Goal: Complete application form: Complete application form

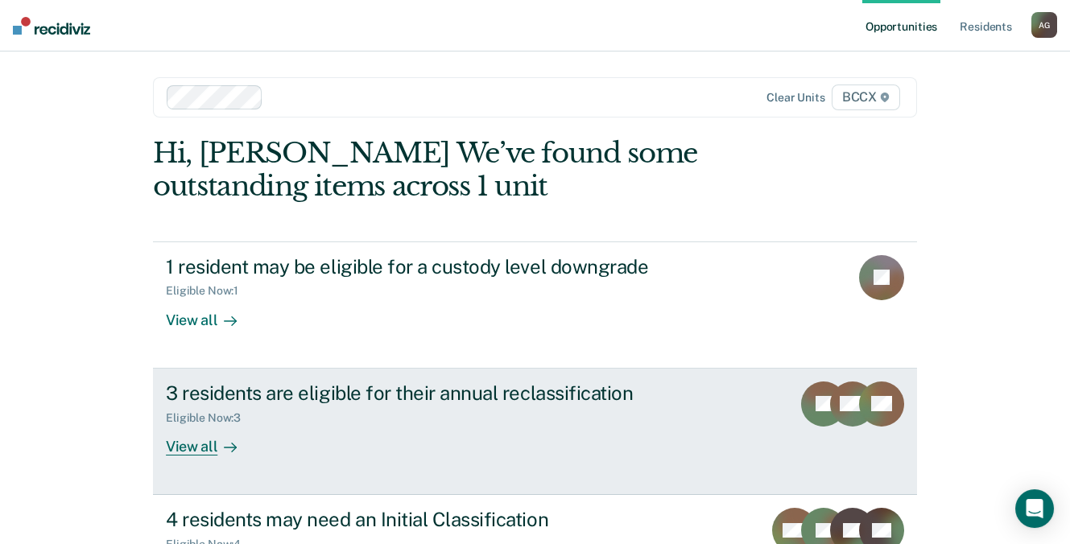
scroll to position [76, 0]
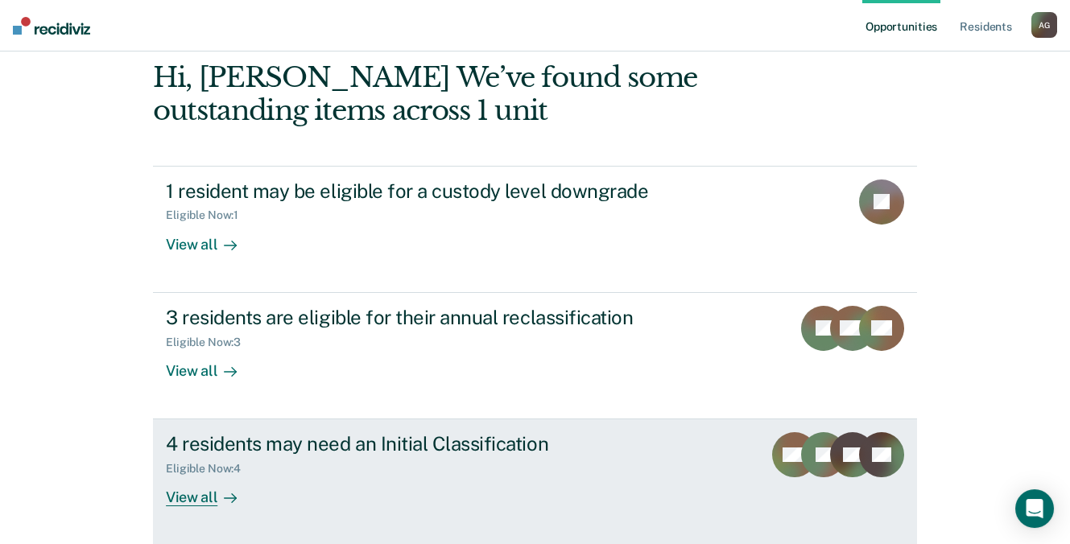
click at [403, 444] on div "4 residents may need an Initial Classification" at bounding box center [448, 443] width 565 height 23
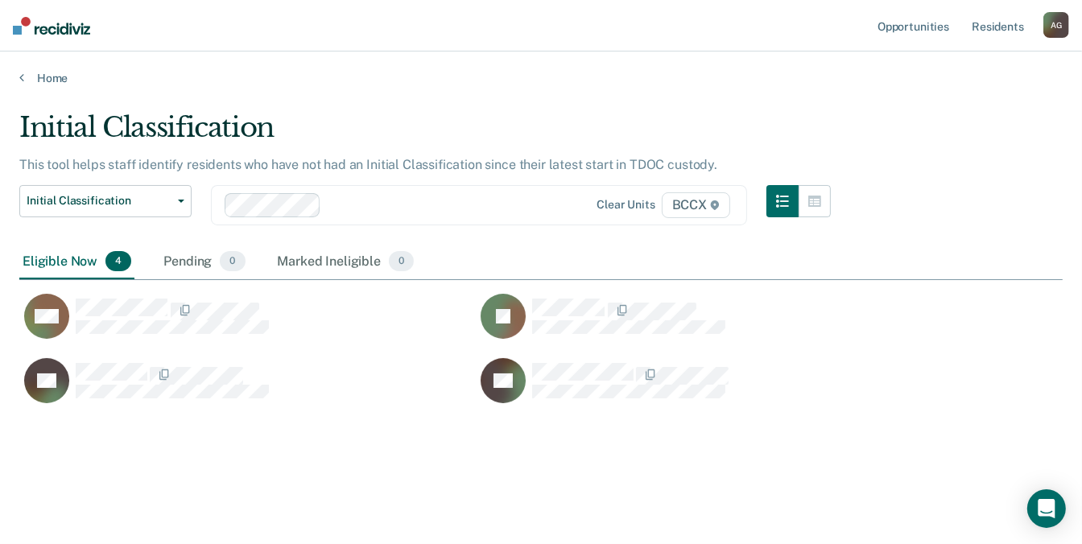
scroll to position [299, 1031]
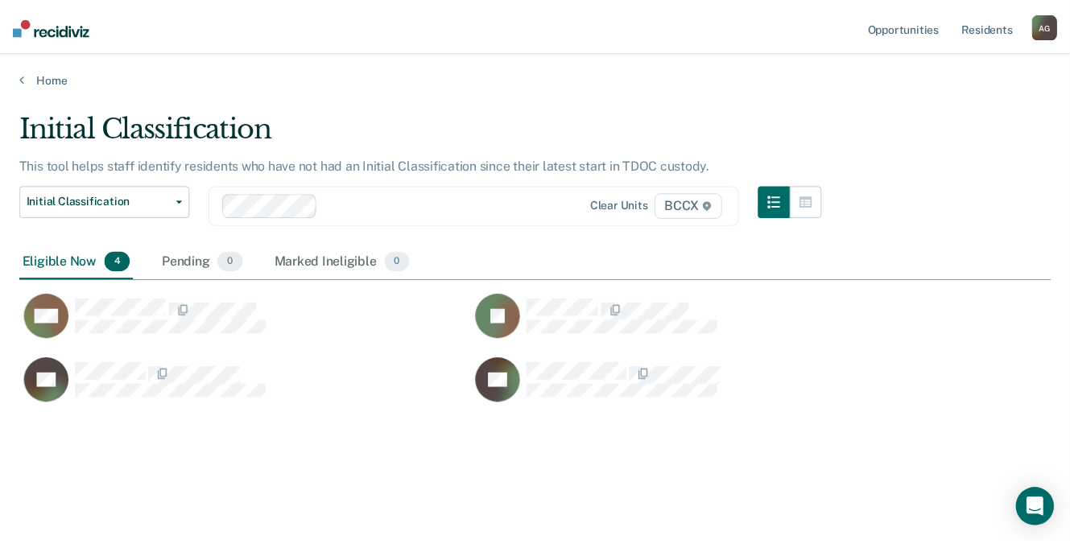
scroll to position [76, 0]
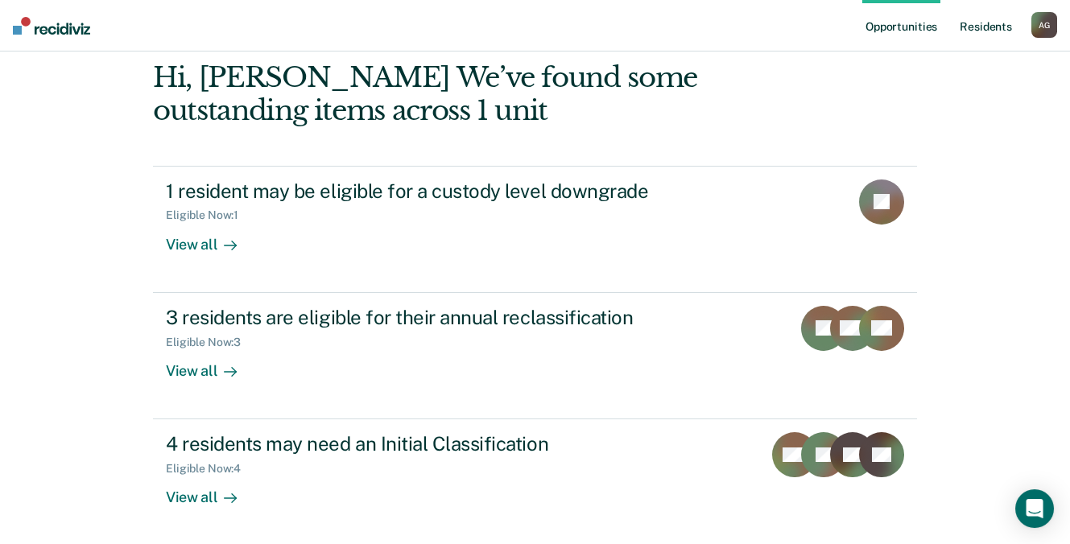
click at [997, 23] on link "Resident s" at bounding box center [985, 26] width 59 height 52
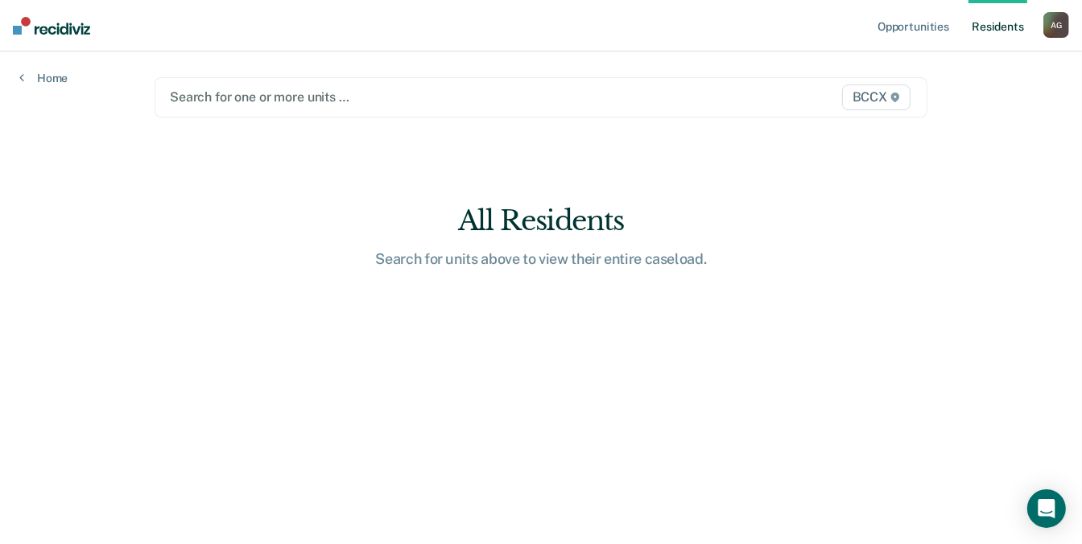
click at [244, 95] on div at bounding box center [429, 97] width 518 height 19
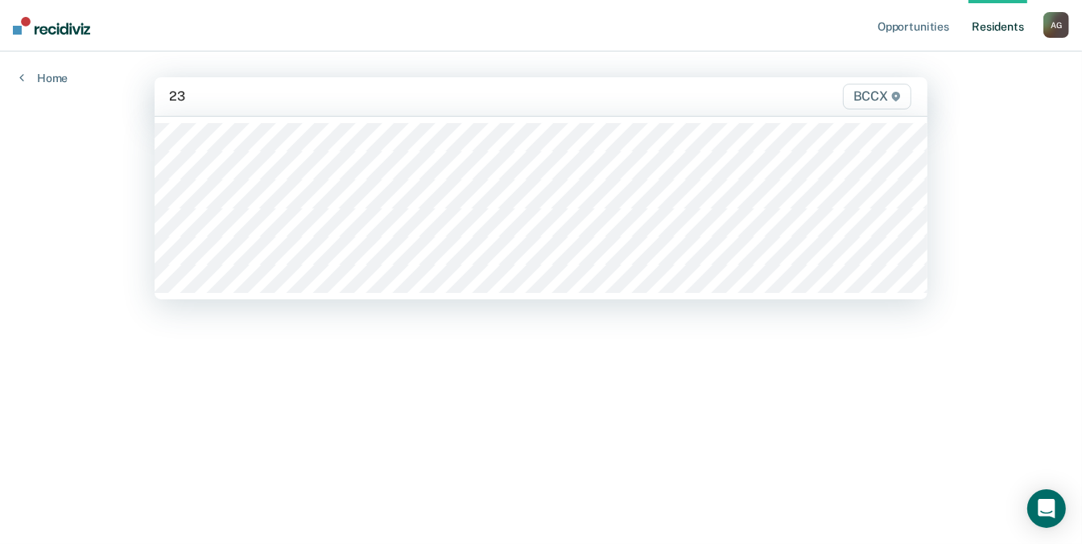
type input "23a"
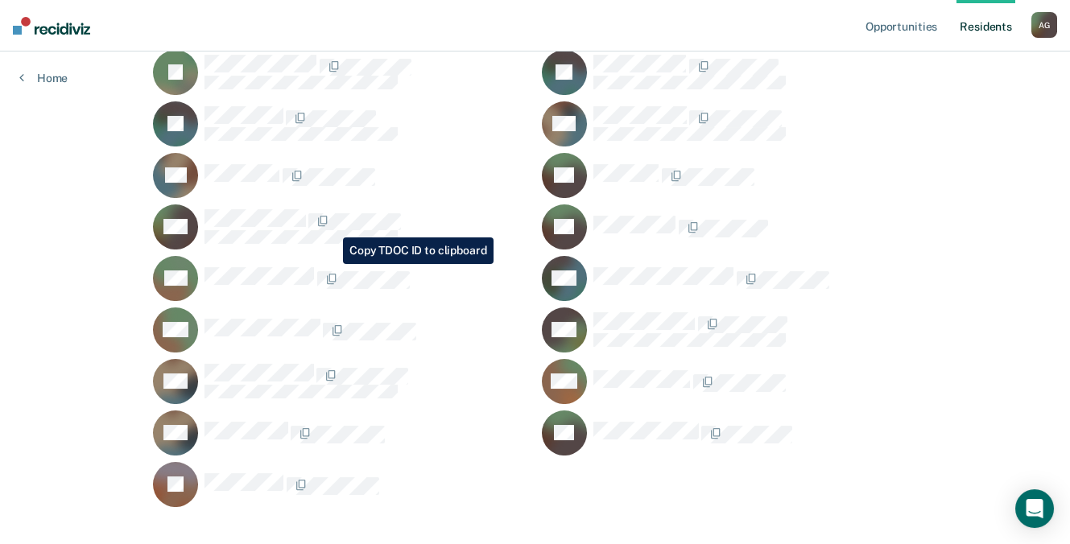
scroll to position [3051, 0]
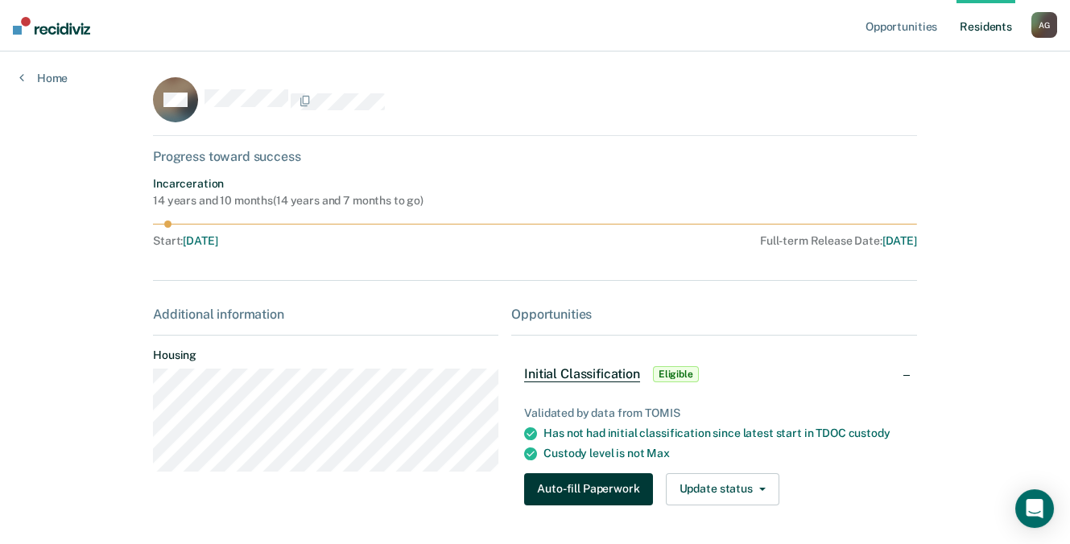
click at [588, 483] on button "Auto-fill Paperwork" at bounding box center [588, 489] width 128 height 32
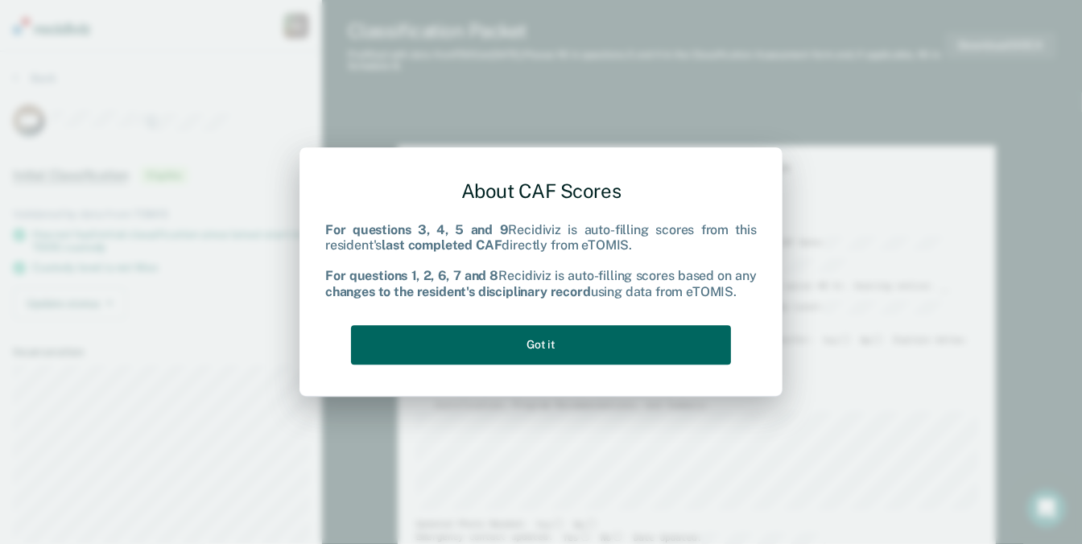
click at [560, 351] on button "Got it" at bounding box center [541, 344] width 380 height 39
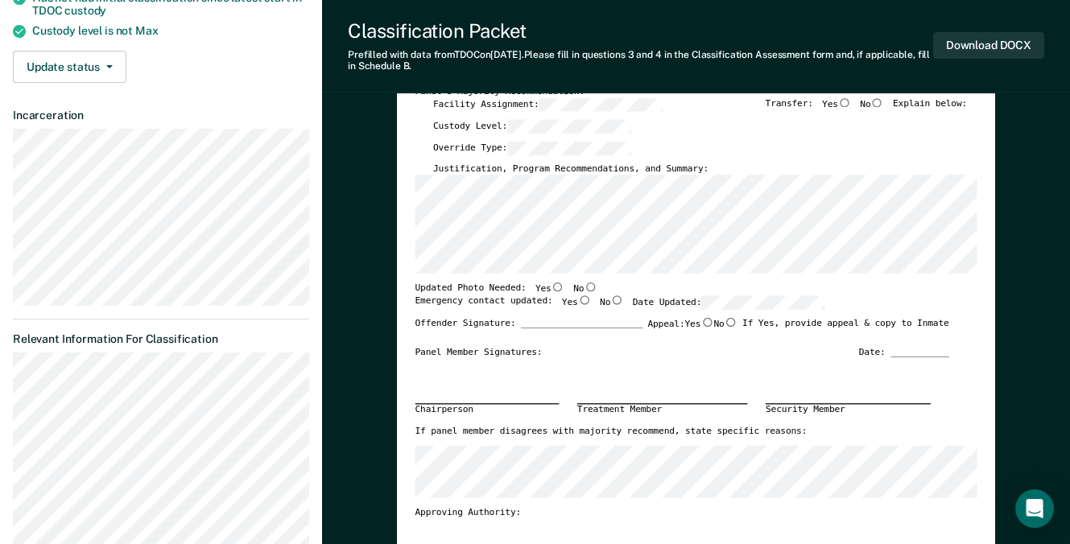
scroll to position [242, 0]
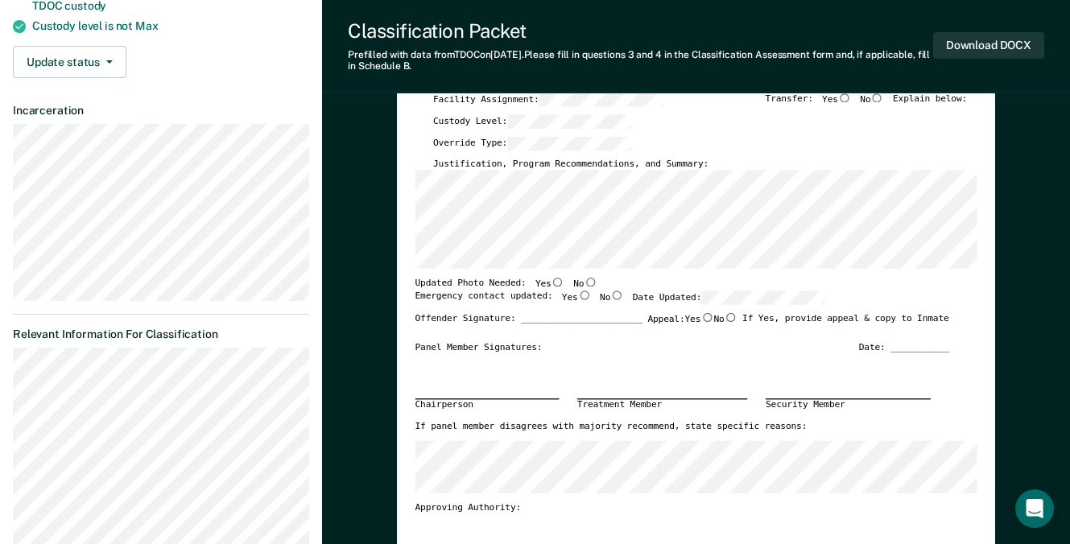
click at [584, 280] on input "No" at bounding box center [590, 282] width 13 height 9
type textarea "x"
radio input "true"
click at [577, 291] on input "Yes" at bounding box center [583, 295] width 13 height 9
type textarea "x"
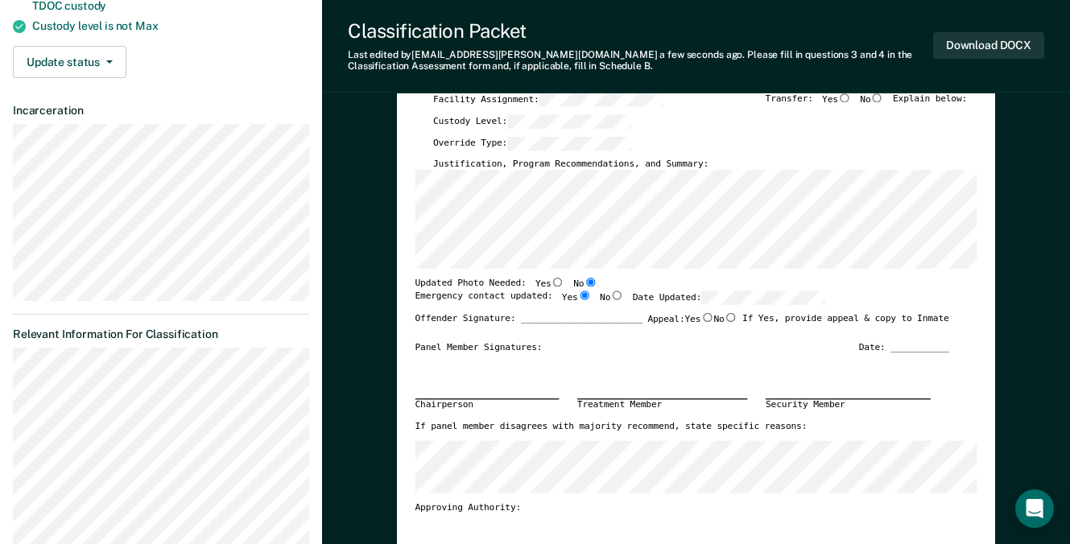
radio input "true"
click at [705, 328] on label "Appeal: Yes No" at bounding box center [691, 322] width 89 height 21
click at [705, 321] on input "Yes" at bounding box center [706, 316] width 13 height 9
type textarea "x"
radio input "true"
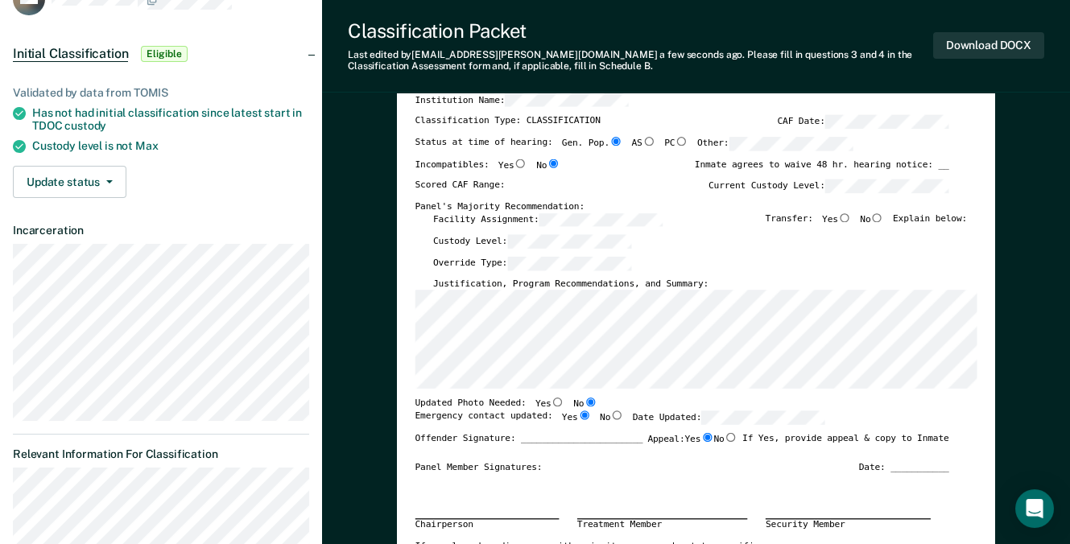
scroll to position [81, 0]
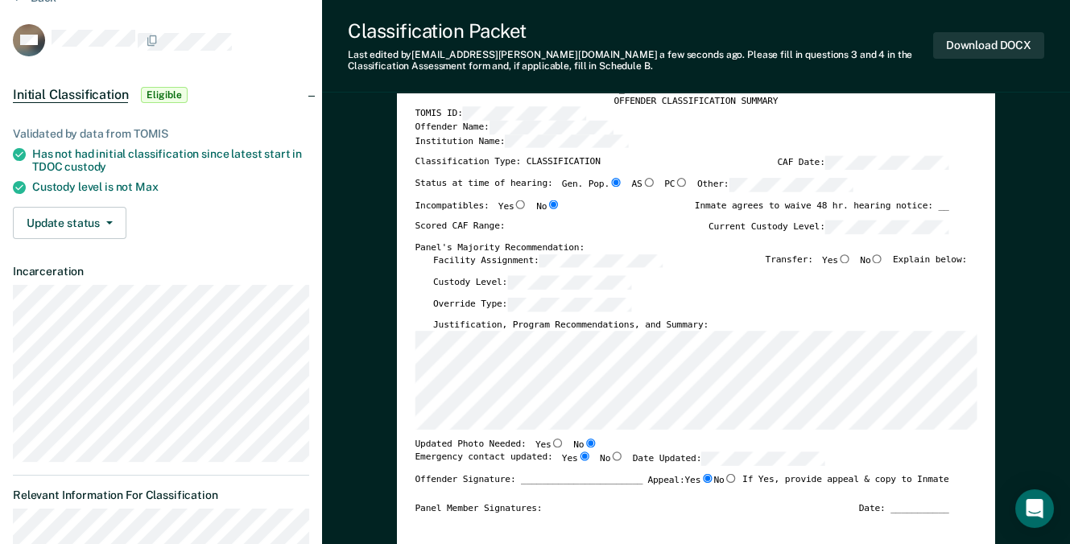
click at [785, 134] on div "Institution Name:" at bounding box center [682, 145] width 534 height 22
click at [712, 280] on div "Custody Level:" at bounding box center [700, 287] width 534 height 22
click at [774, 324] on div "Justification, Program Recommendations, and Summary:" at bounding box center [700, 326] width 534 height 12
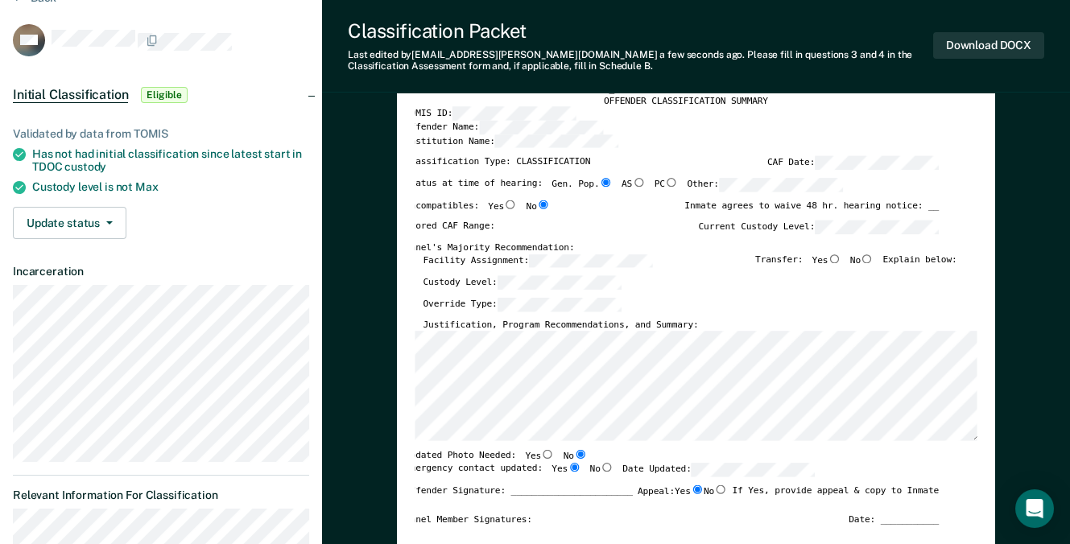
type textarea "x"
radio input "false"
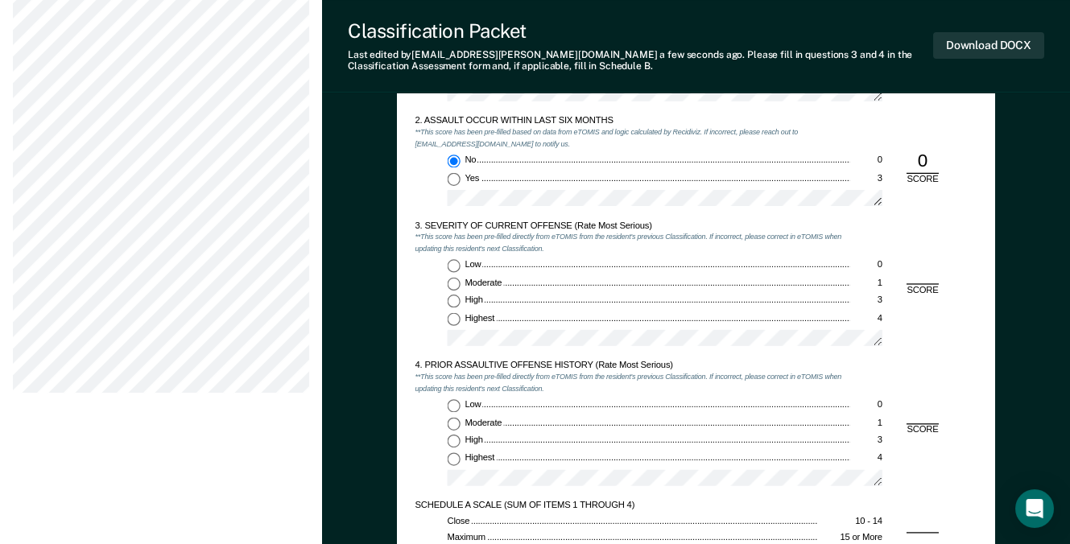
scroll to position [1208, 0]
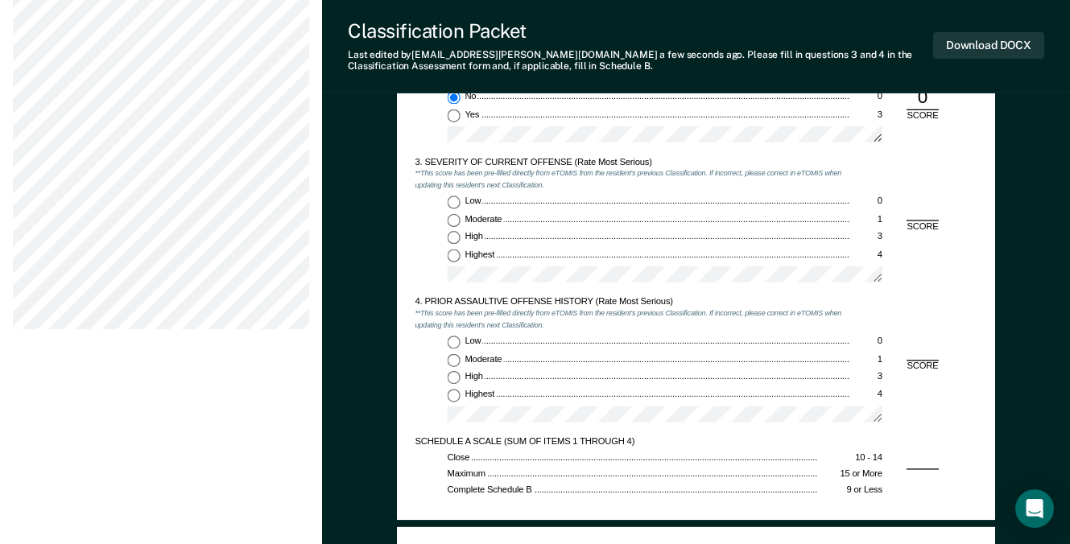
click at [452, 217] on input "Moderate 1" at bounding box center [453, 219] width 13 height 13
type textarea "x"
radio input "true"
click at [454, 391] on input "Highest 4" at bounding box center [453, 395] width 13 height 13
type textarea "x"
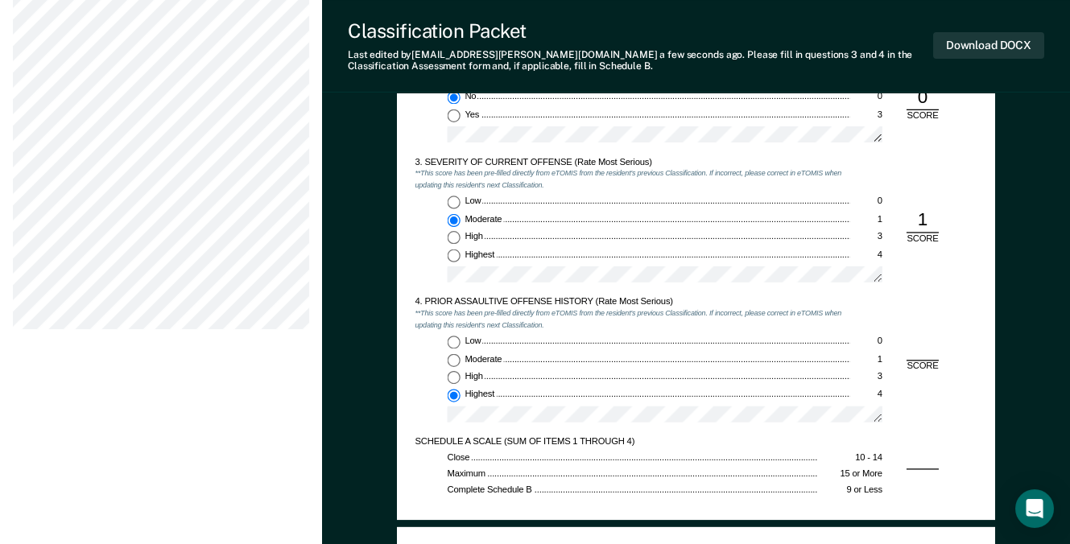
radio input "true"
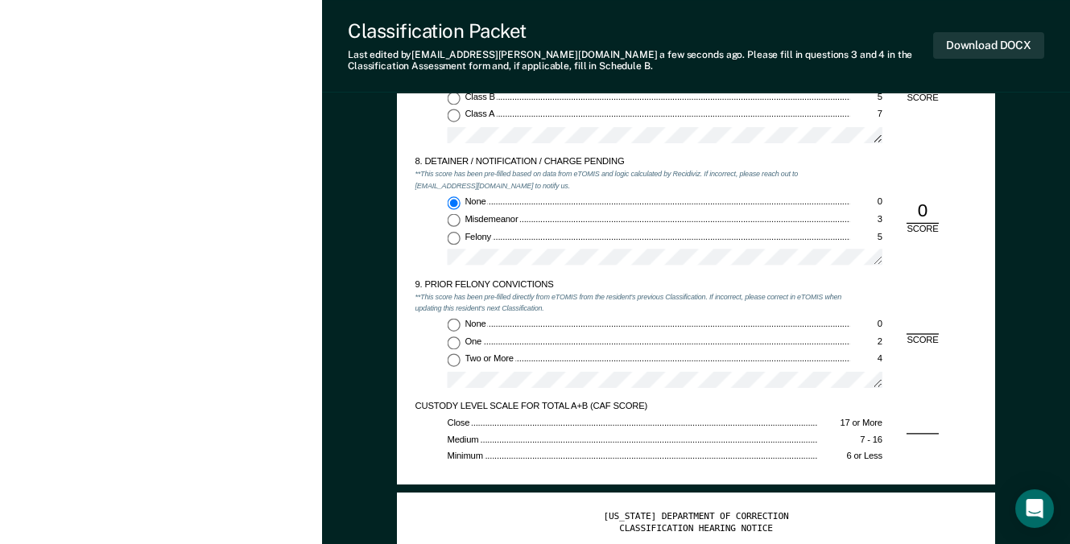
scroll to position [2093, 0]
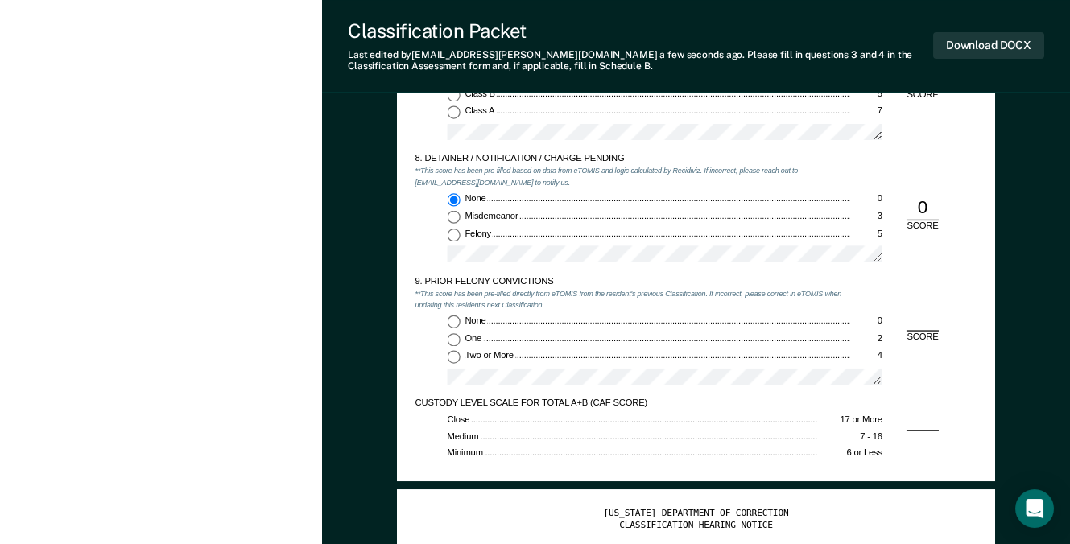
click at [448, 356] on input "Two or More 4" at bounding box center [453, 357] width 13 height 13
type textarea "x"
radio input "true"
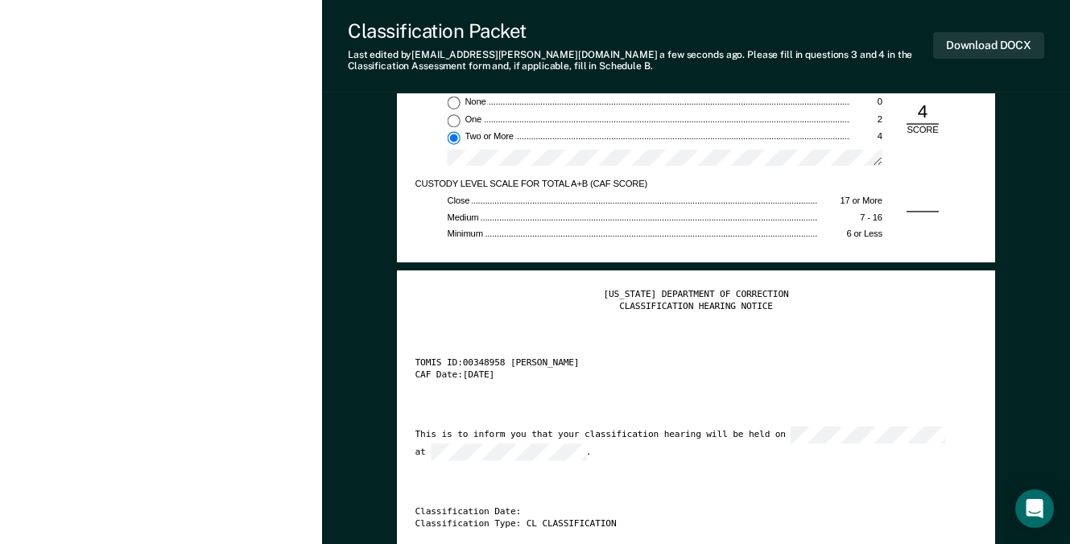
scroll to position [2254, 0]
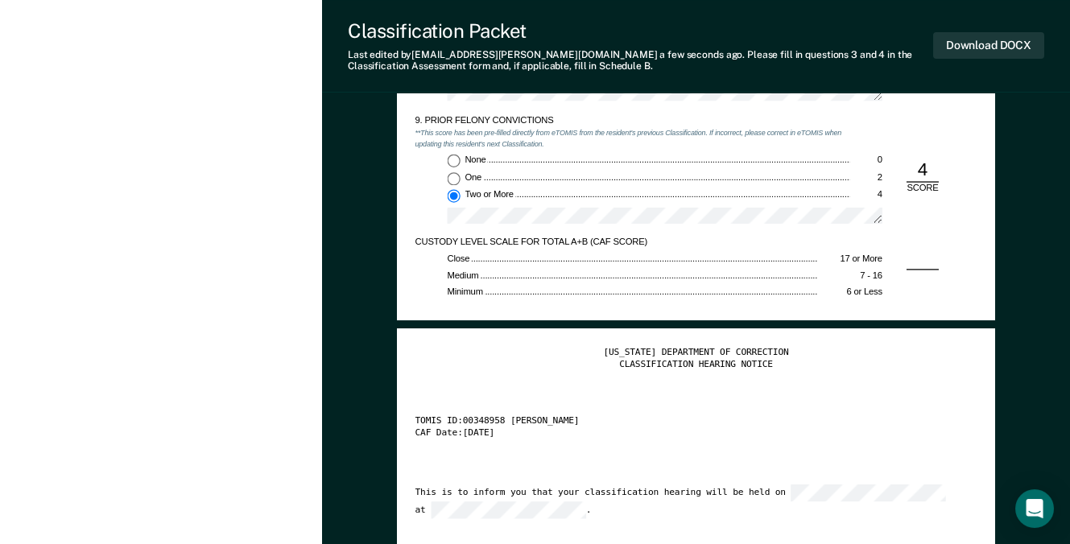
click at [918, 258] on div "CUSTODY LEVEL SCALE FOR TOTAL A+B (CAF SCORE) Close 17 or More Medium 7 - 16 Mi…" at bounding box center [696, 269] width 562 height 65
click at [919, 251] on div "CUSTODY LEVEL SCALE FOR TOTAL A+B (CAF SCORE) Close 17 or More Medium 7 - 16 Mi…" at bounding box center [696, 269] width 562 height 65
click at [916, 279] on div "CUSTODY LEVEL SCALE FOR TOTAL A+B (CAF SCORE) Close 17 or More Medium 7 - 16 Mi…" at bounding box center [696, 269] width 562 height 65
click at [918, 275] on div "CUSTODY LEVEL SCALE FOR TOTAL A+B (CAF SCORE) Close 17 or More Medium 7 - 16 Mi…" at bounding box center [696, 269] width 562 height 65
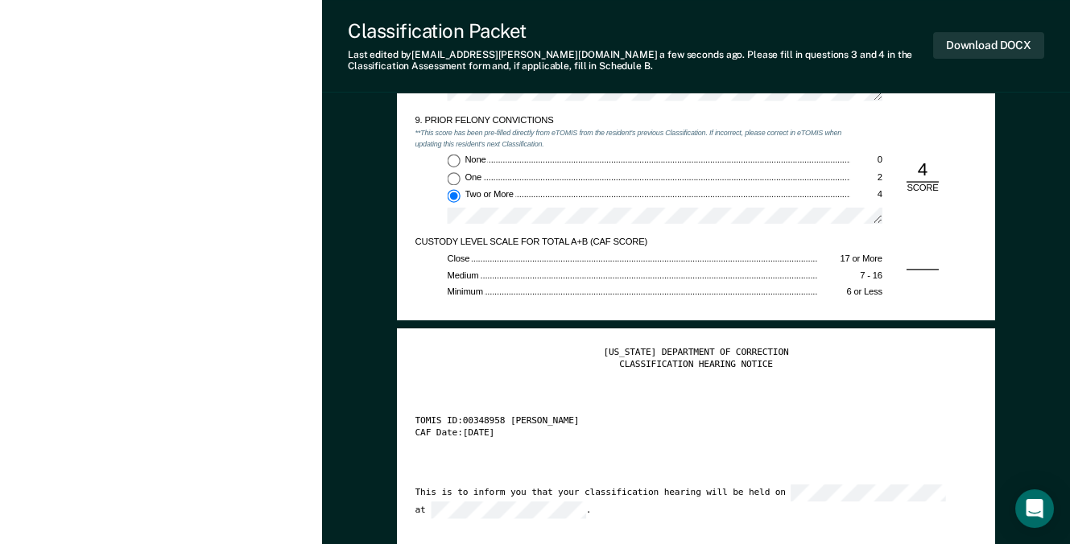
click at [677, 275] on div "Medium" at bounding box center [632, 276] width 370 height 12
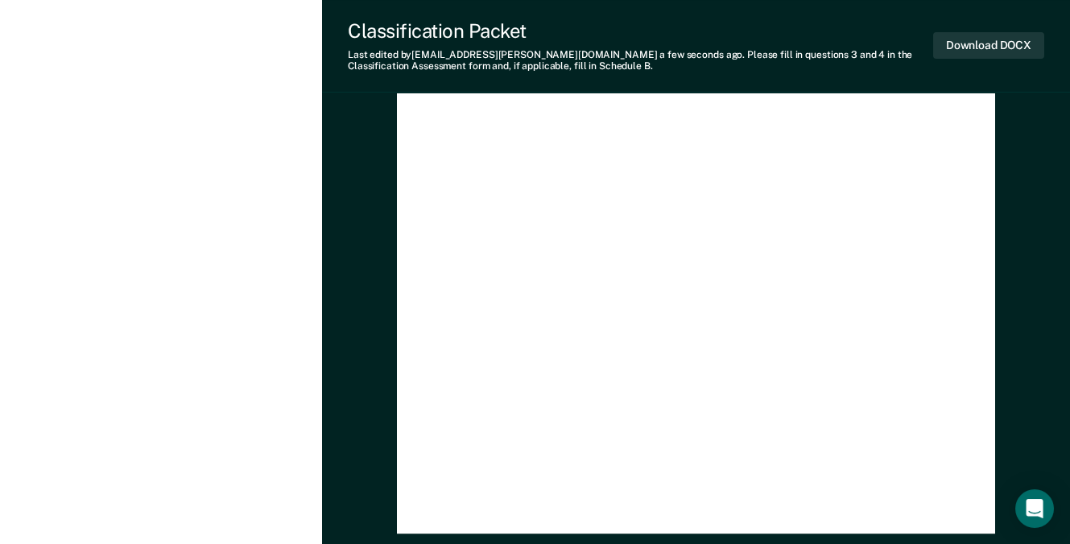
scroll to position [2954, 0]
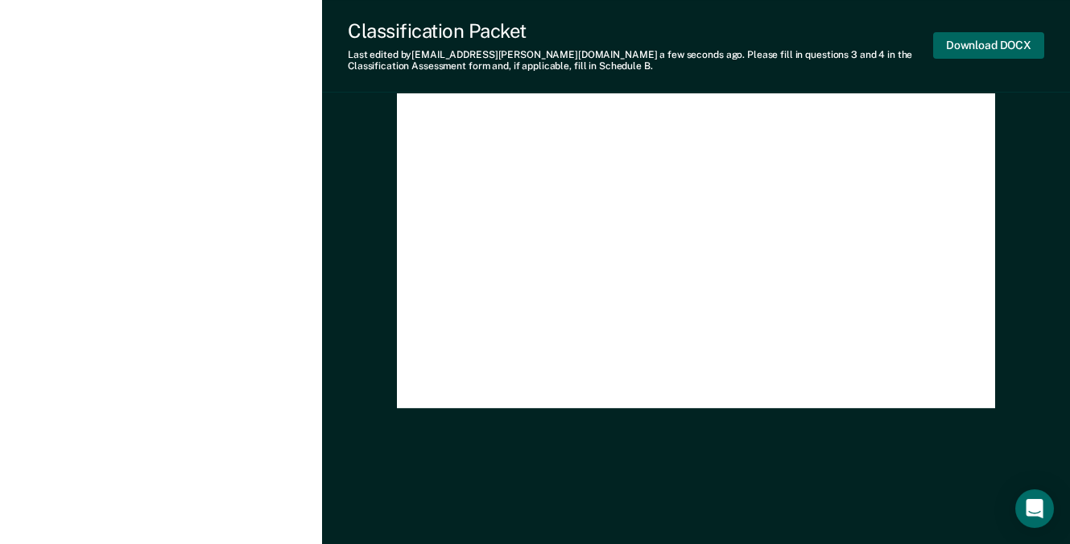
click at [961, 40] on button "Download DOCX" at bounding box center [988, 45] width 111 height 27
type textarea "x"
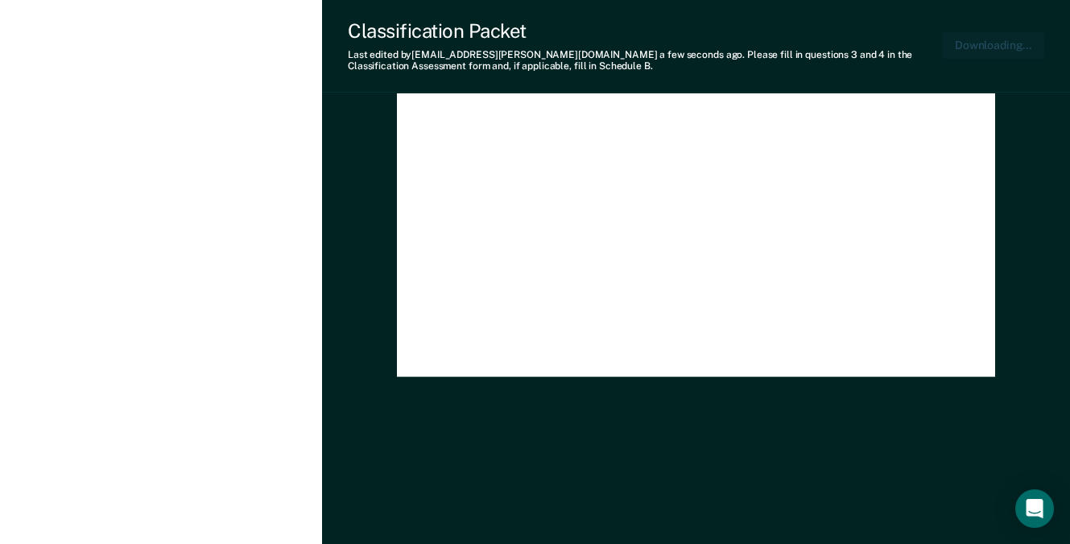
scroll to position [0, 3]
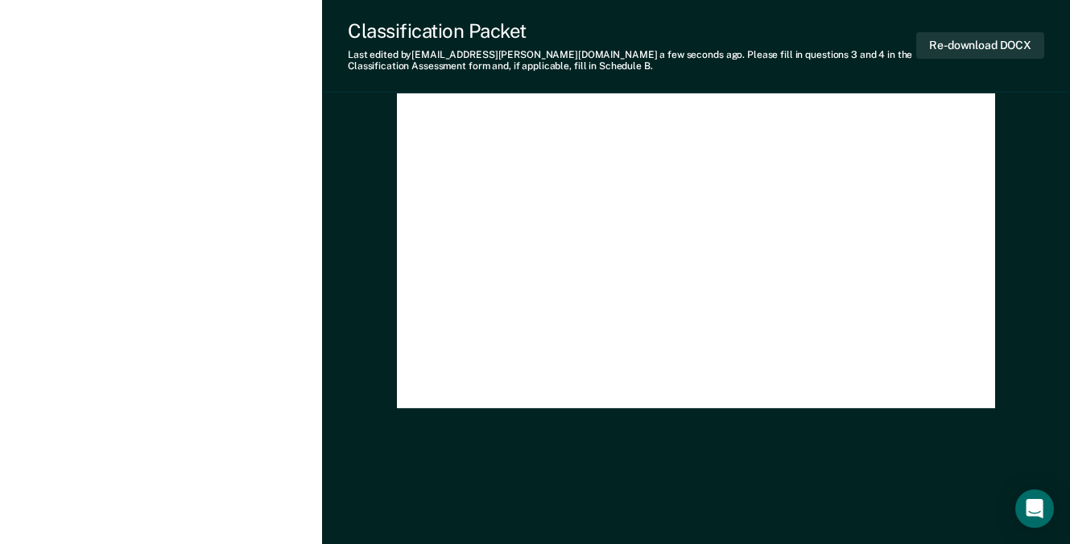
click at [588, 237] on div "[US_STATE] DEPARTMENT OF CORRECTION CLASSIFICATION HEARING NOTICE TOMIS ID: 003…" at bounding box center [696, 18] width 562 height 743
